Goal: Information Seeking & Learning: Learn about a topic

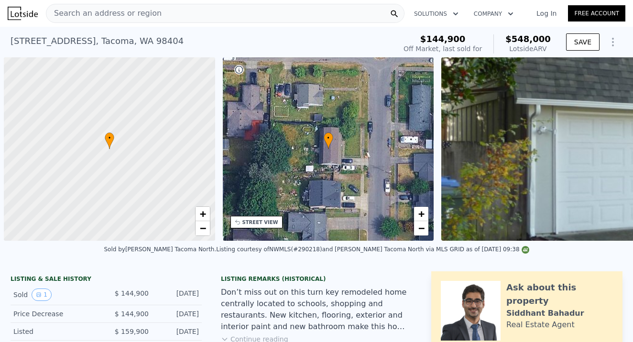
click at [174, 15] on div "Search an address or region" at bounding box center [225, 13] width 359 height 19
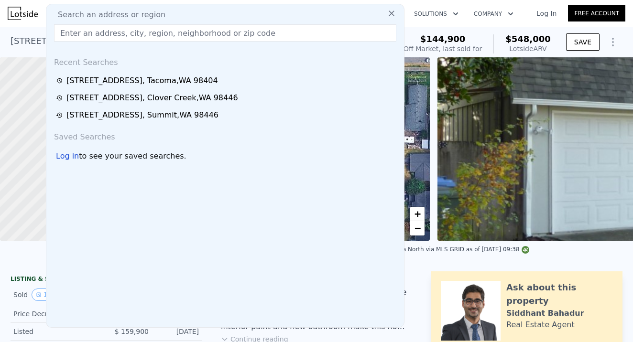
click at [71, 30] on input "text" at bounding box center [225, 32] width 342 height 17
type input "[STREET_ADDRESS]"
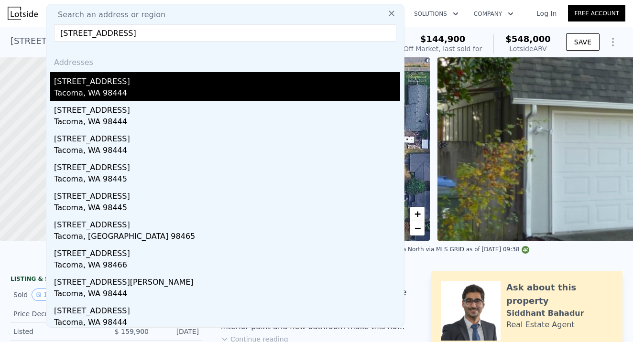
click at [111, 82] on div "[STREET_ADDRESS]" at bounding box center [227, 79] width 346 height 15
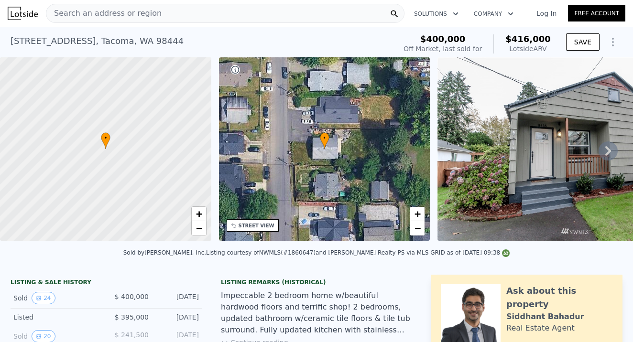
scroll to position [229, 0]
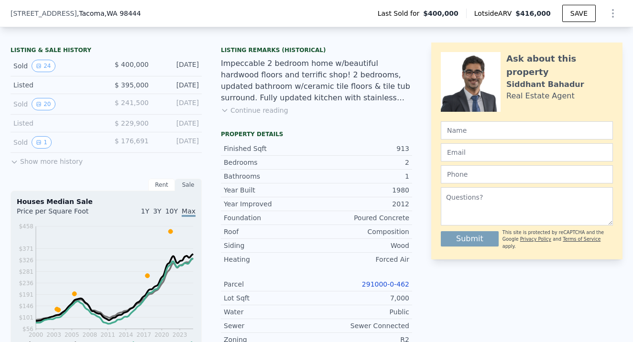
click at [394, 281] on link "291000-0-462" at bounding box center [385, 285] width 47 height 8
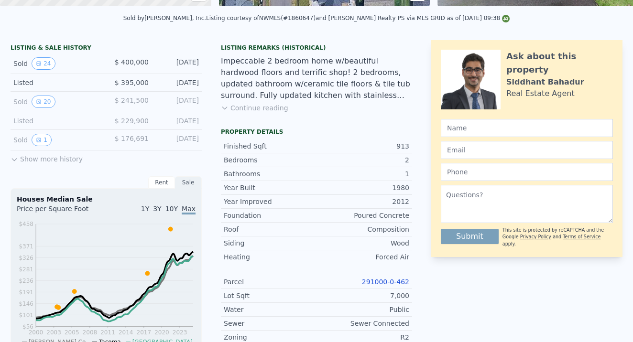
scroll to position [0, 0]
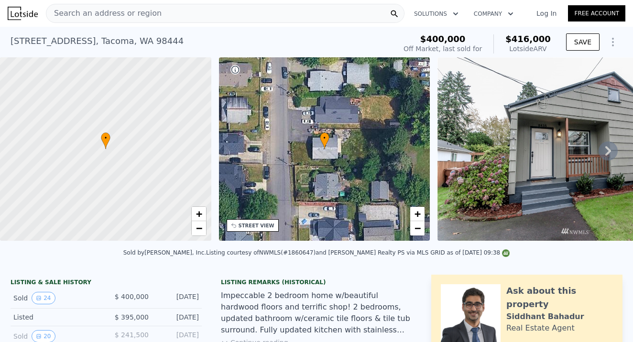
click at [172, 16] on div "Search an address or region" at bounding box center [225, 13] width 359 height 19
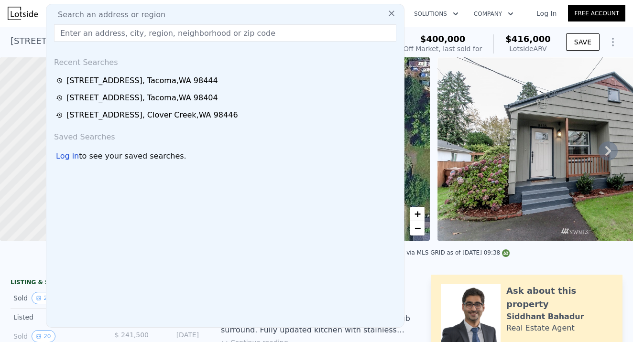
click at [68, 14] on span "Search an address or region" at bounding box center [107, 14] width 115 height 11
click at [135, 13] on span "Search an address or region" at bounding box center [107, 14] width 115 height 11
click at [165, 11] on div "Search an address or region" at bounding box center [225, 14] width 350 height 11
click at [70, 33] on input "text" at bounding box center [225, 32] width 342 height 17
paste input "[STREET_ADDRESS]"
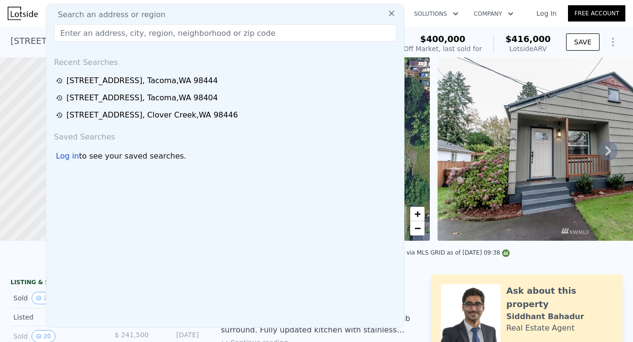
type input "[STREET_ADDRESS]"
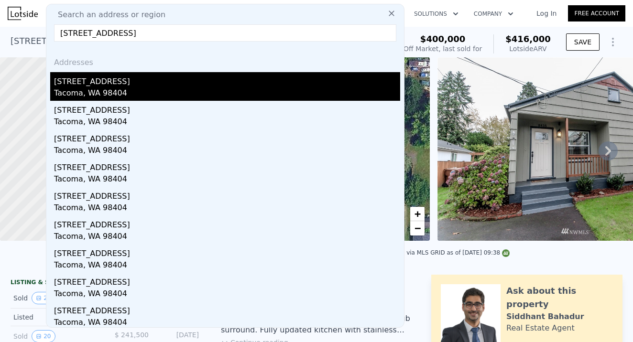
click at [88, 88] on div "Tacoma, WA 98404" at bounding box center [227, 94] width 346 height 13
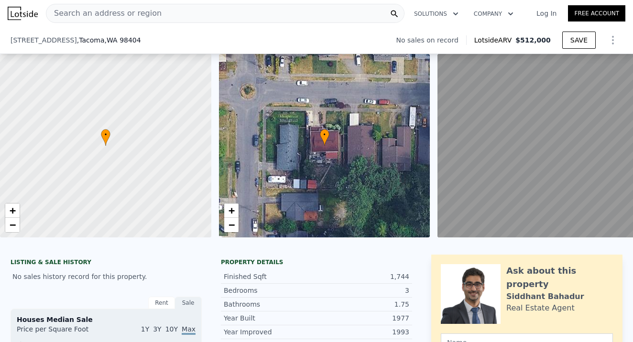
scroll to position [120, 0]
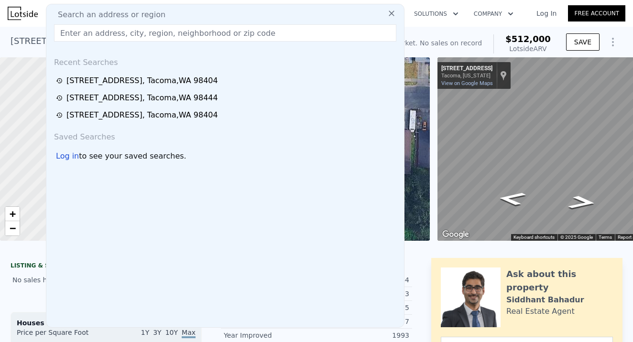
click at [70, 32] on input "text" at bounding box center [225, 32] width 342 height 17
paste input "[STREET_ADDRESS]"
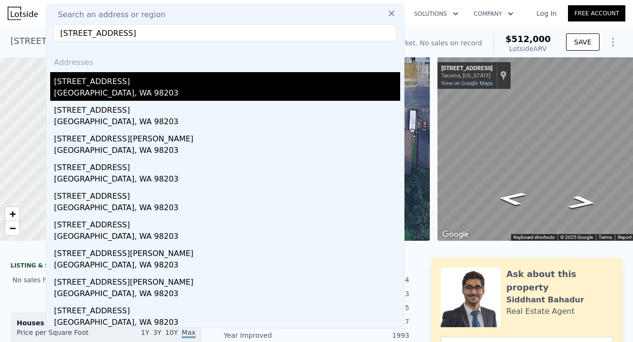
type input "[STREET_ADDRESS]"
click at [101, 92] on div "[GEOGRAPHIC_DATA], WA 98203" at bounding box center [227, 94] width 346 height 13
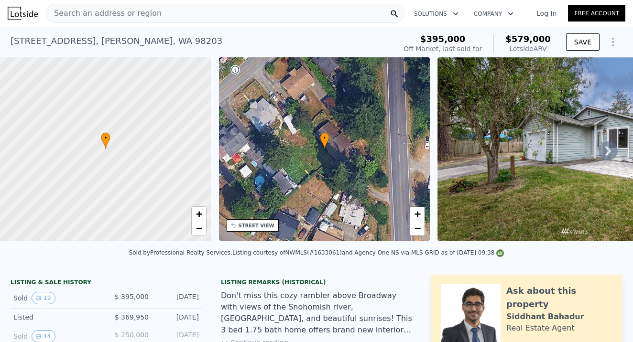
scroll to position [230, 0]
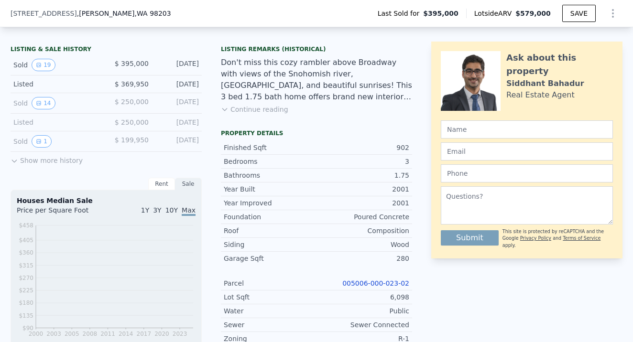
click at [383, 286] on link "005006-000-023-02" at bounding box center [375, 284] width 67 height 8
